Goal: Information Seeking & Learning: Learn about a topic

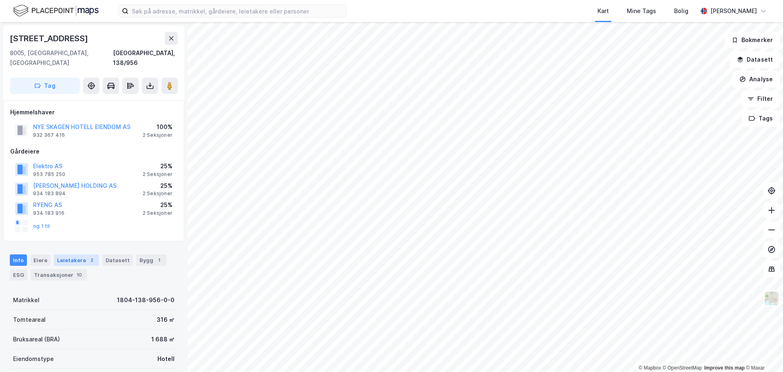
click at [65, 254] on div "Leietakere 2" at bounding box center [76, 259] width 45 height 11
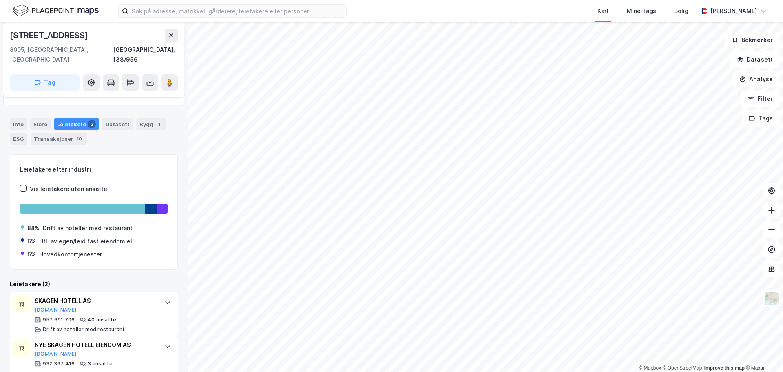
scroll to position [157, 0]
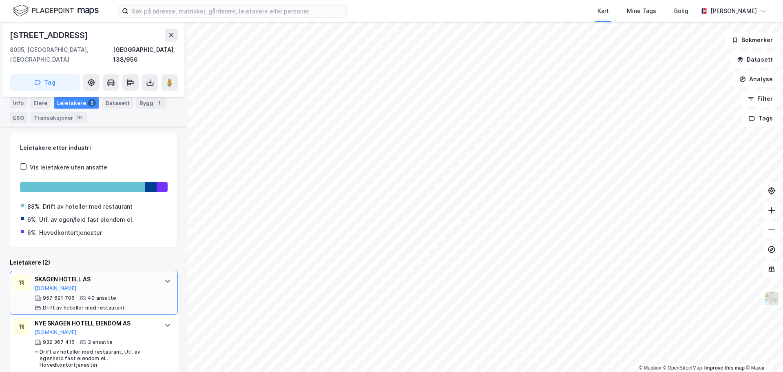
click at [60, 274] on div "SKAGEN HOTELL AS" at bounding box center [96, 279] width 122 height 10
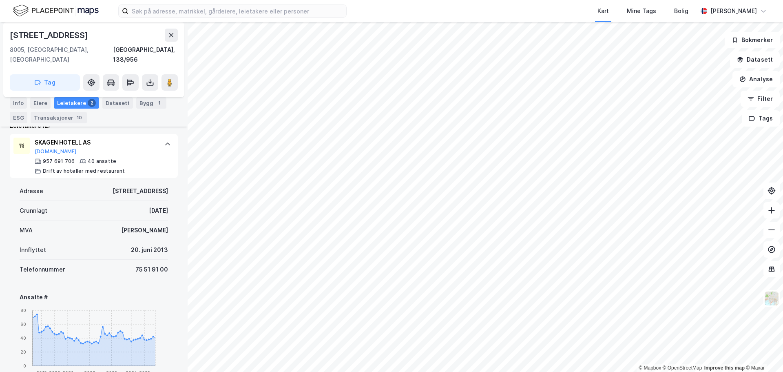
scroll to position [293, 0]
click at [43, 149] on button "[DOMAIN_NAME]" at bounding box center [56, 152] width 42 height 7
